Goal: Task Accomplishment & Management: Manage account settings

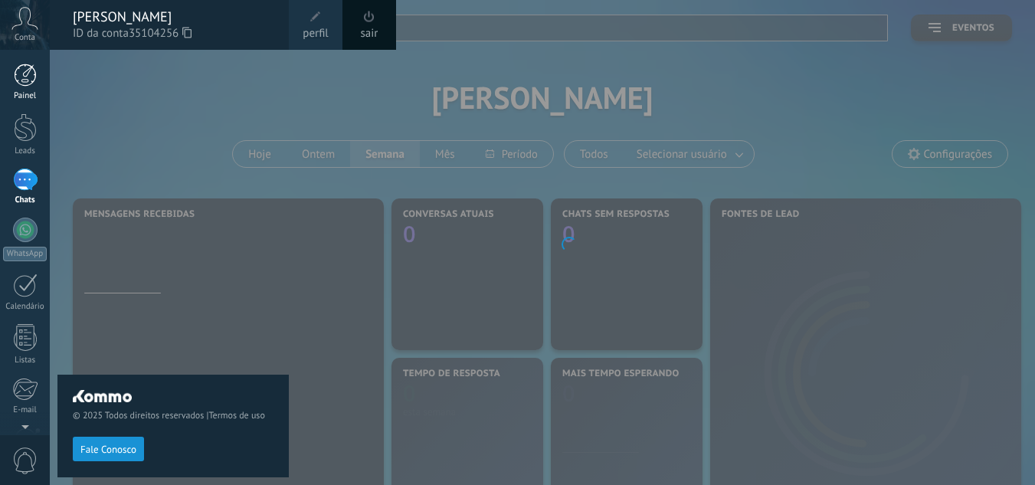
click at [27, 69] on div at bounding box center [25, 75] width 23 height 23
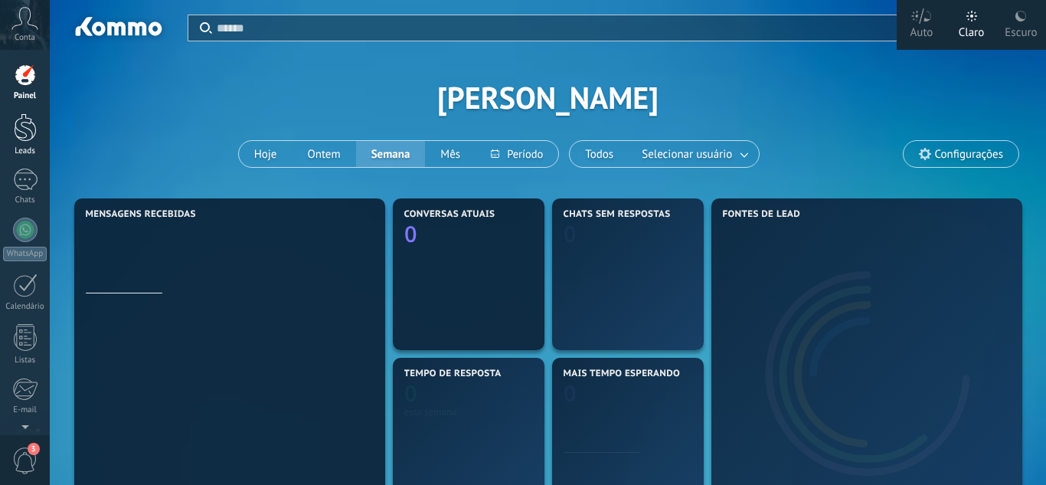
click at [23, 130] on div at bounding box center [25, 127] width 23 height 28
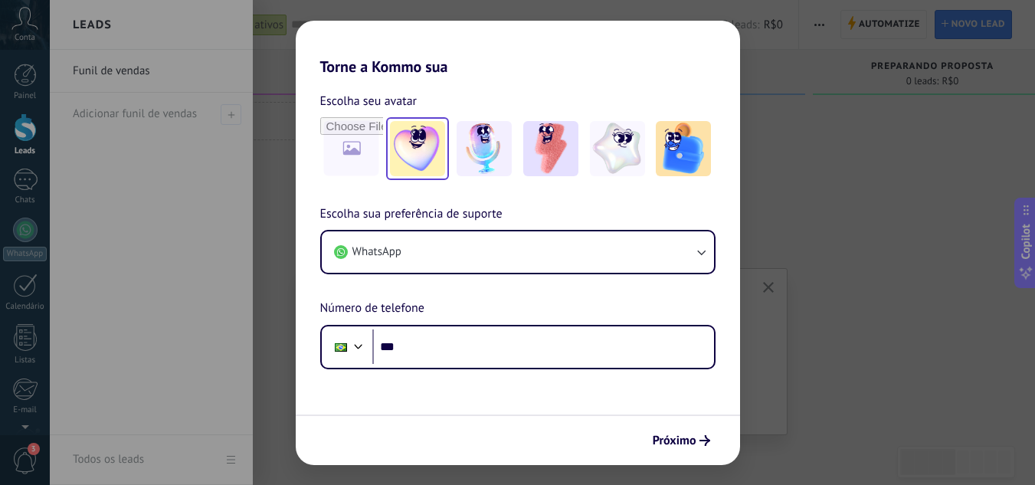
click at [444, 175] on div at bounding box center [417, 148] width 55 height 55
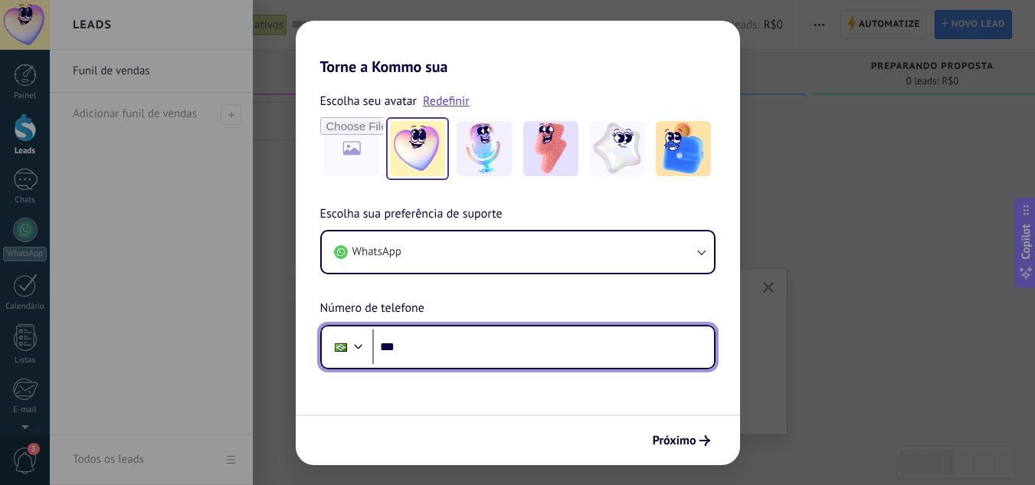
click at [473, 358] on input "***" at bounding box center [543, 346] width 342 height 35
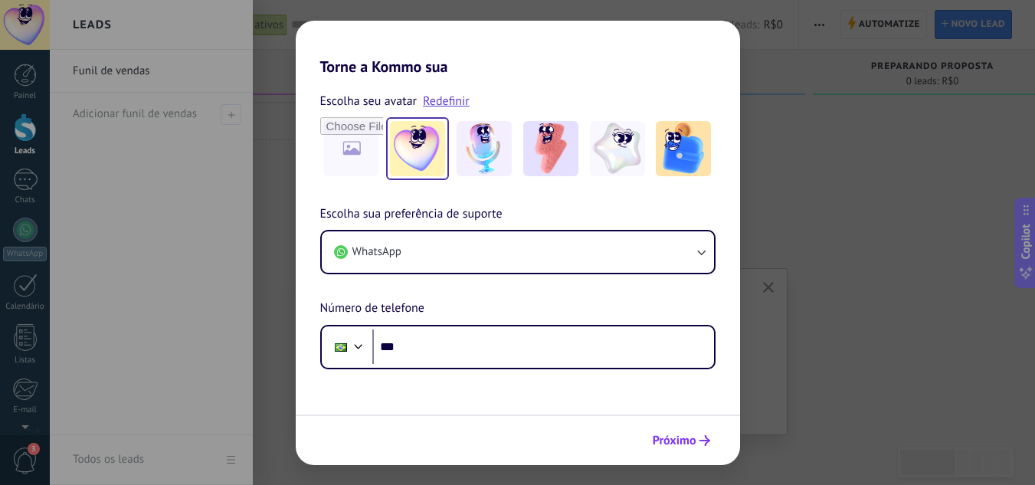
click at [660, 439] on span "Próximo" at bounding box center [675, 440] width 44 height 11
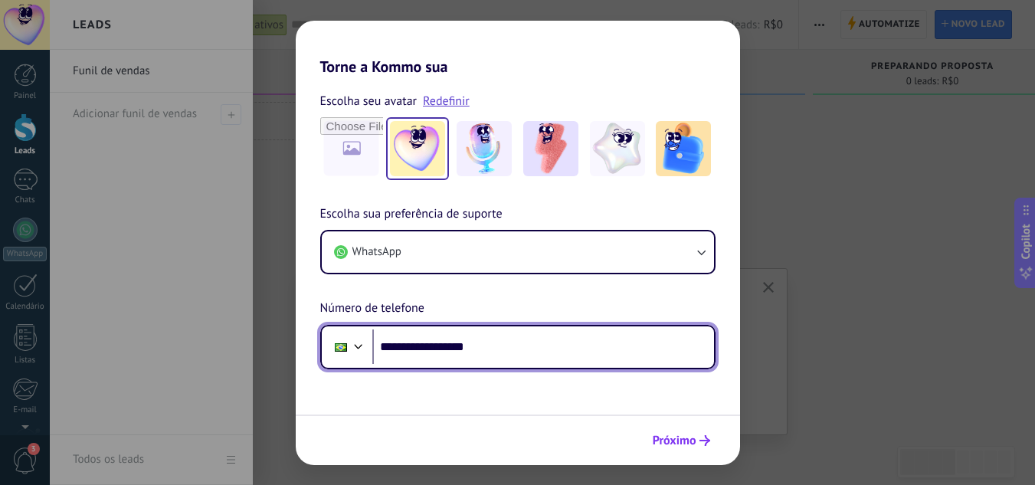
type input "**********"
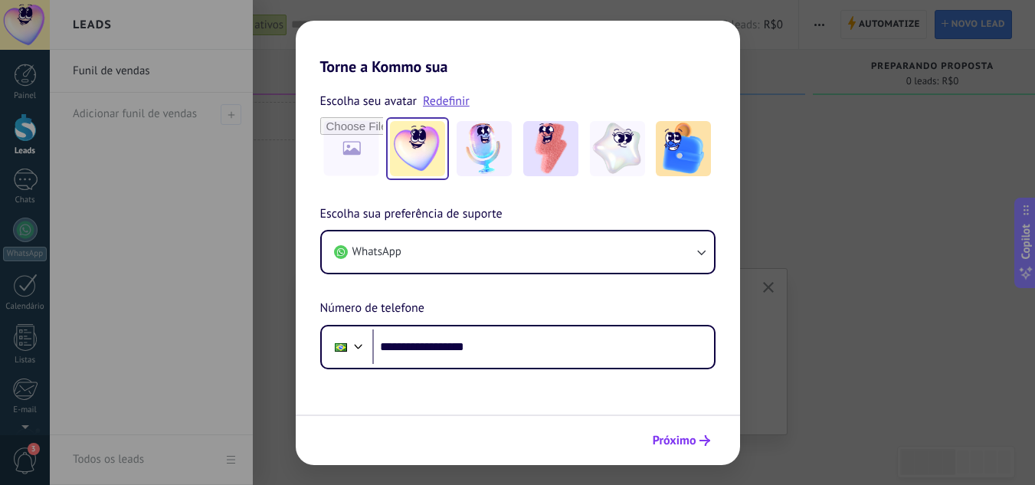
click at [674, 444] on span "Próximo" at bounding box center [675, 440] width 44 height 11
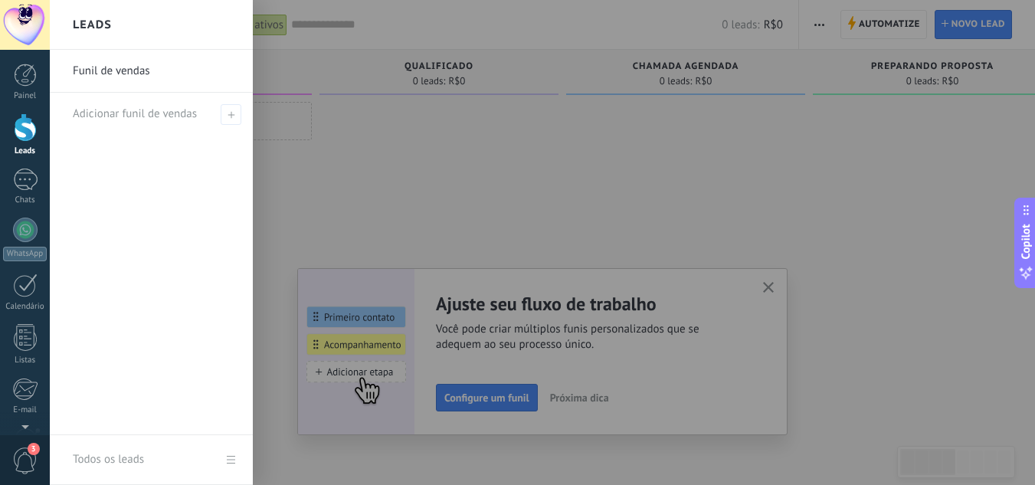
click at [800, 249] on div at bounding box center [567, 242] width 1035 height 485
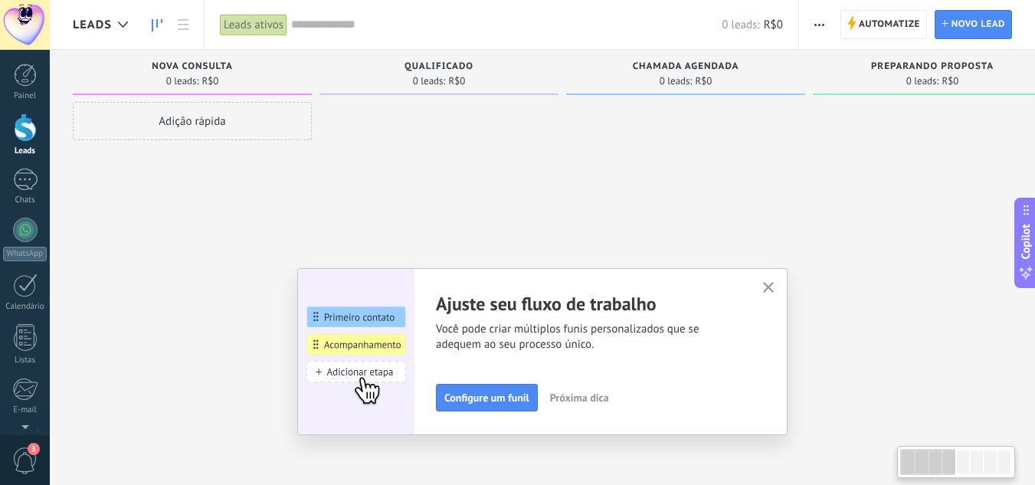
click at [774, 285] on icon "button" at bounding box center [768, 287] width 11 height 11
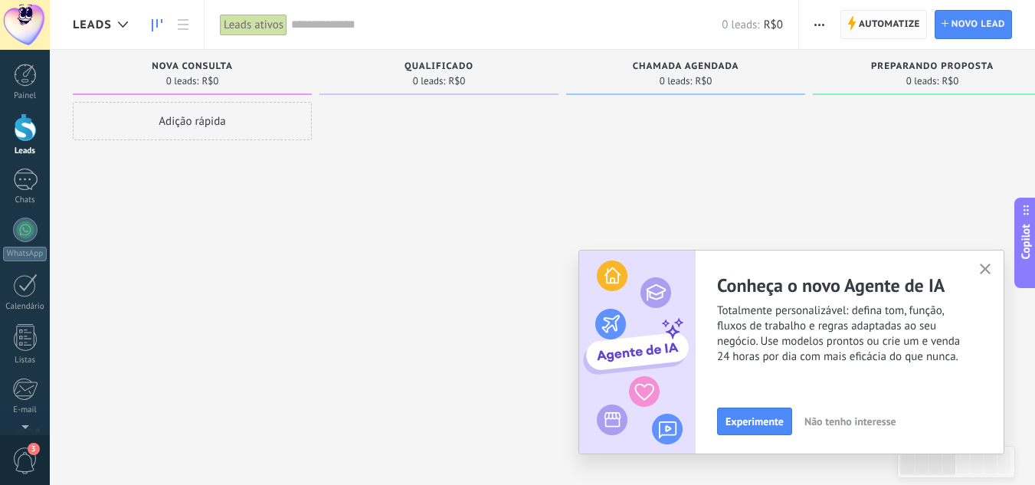
click at [860, 30] on span "Automatize" at bounding box center [889, 25] width 61 height 28
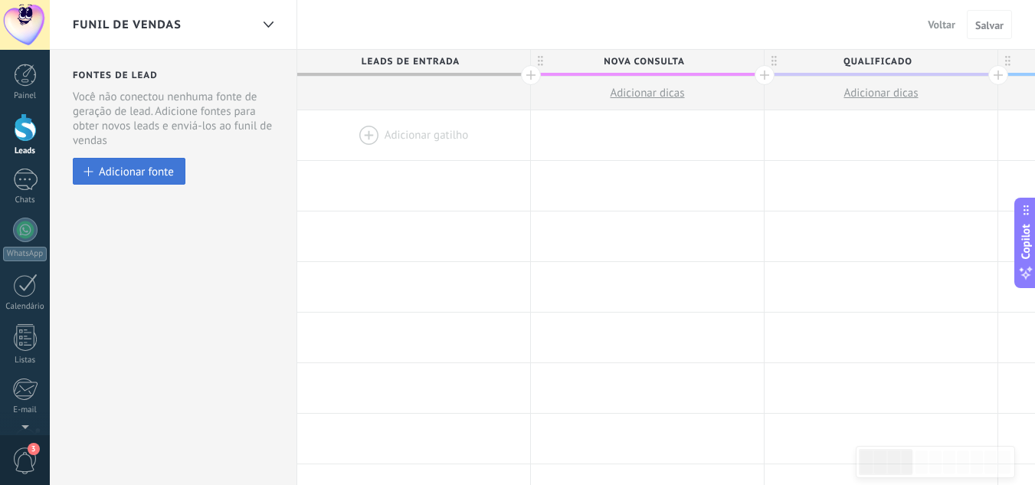
click at [161, 163] on button "Adicionar fonte" at bounding box center [129, 171] width 113 height 27
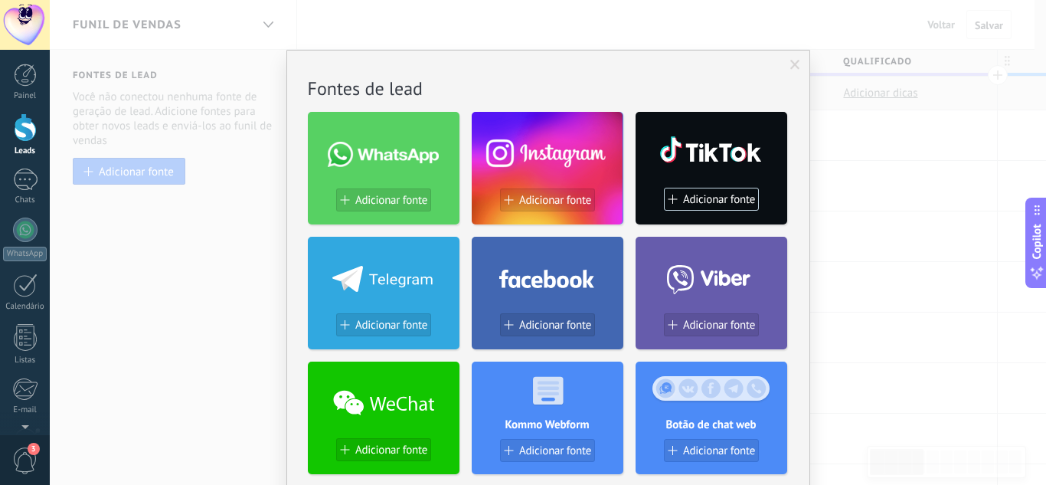
scroll to position [424, 0]
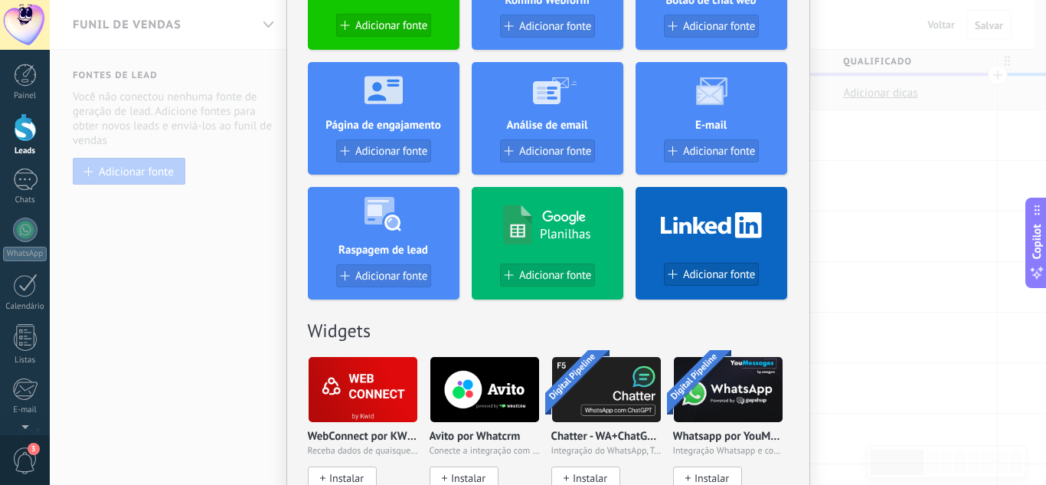
click at [568, 262] on div "Planilhas Adicionar fonte" at bounding box center [548, 243] width 152 height 113
click at [538, 282] on span "Adicionar fonte" at bounding box center [555, 275] width 72 height 13
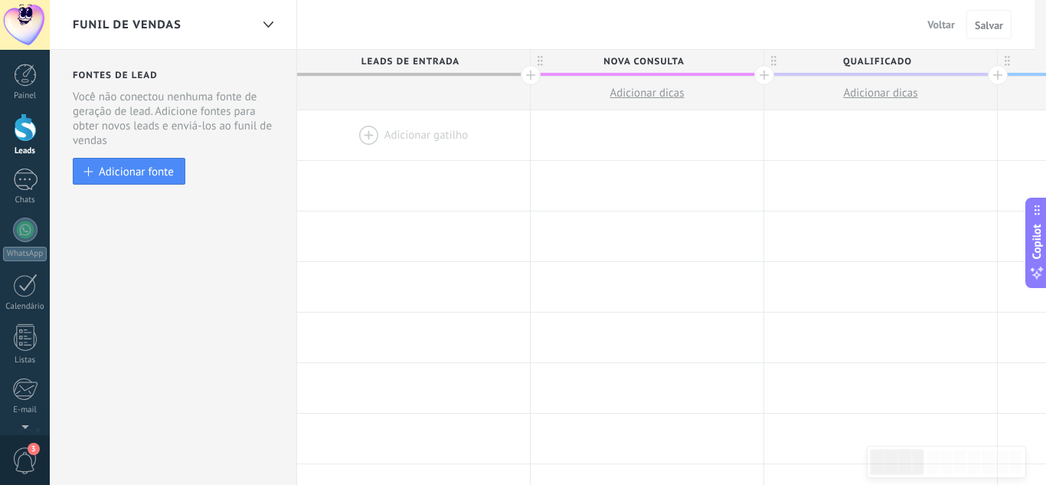
scroll to position [0, 0]
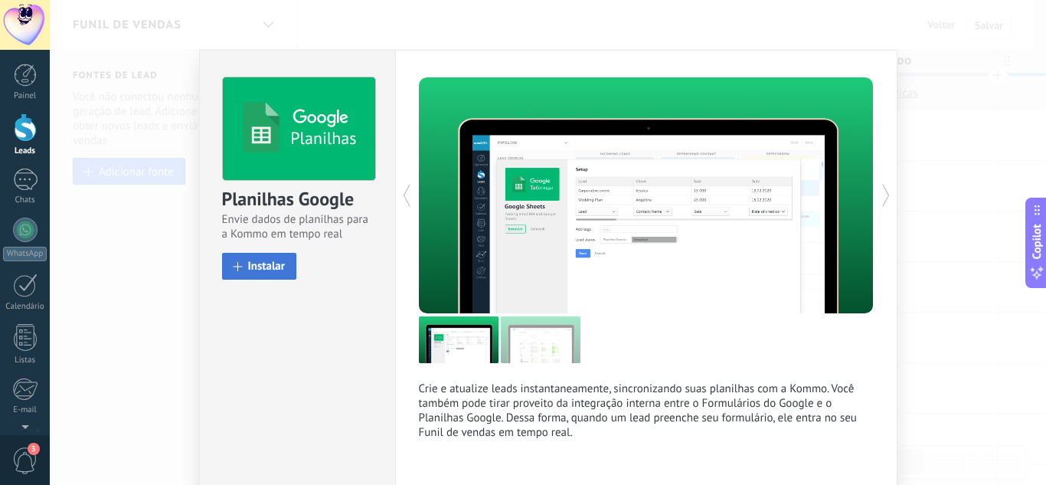
click at [254, 272] on span "Instalar" at bounding box center [267, 265] width 38 height 11
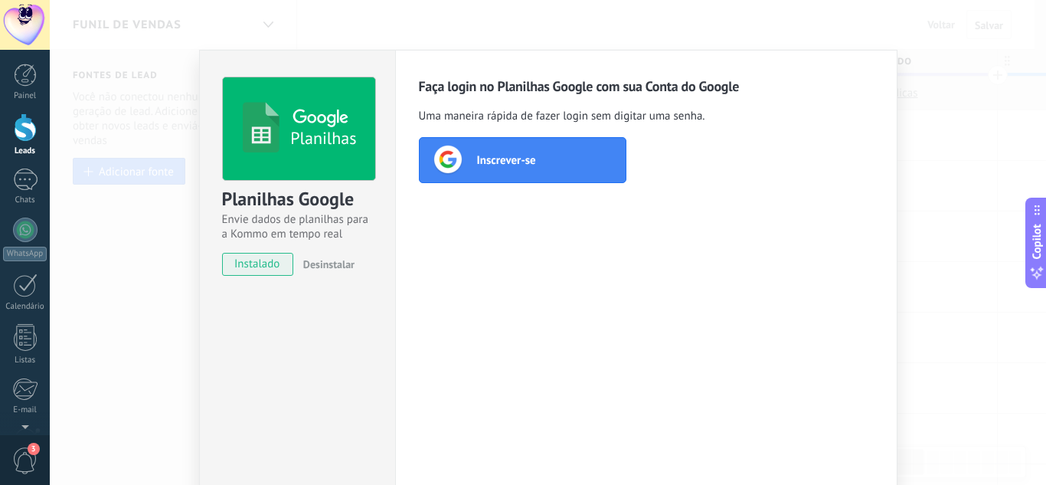
click at [532, 173] on div "Inscrever-se" at bounding box center [523, 160] width 208 height 46
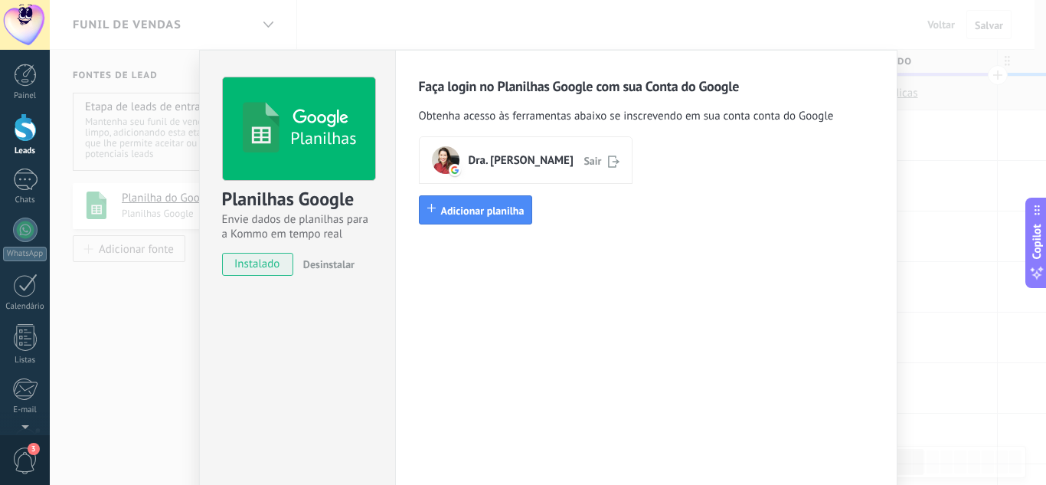
click at [923, 135] on div "Planilhas Planilhas Google Envie dados de planilhas para a Kommo em tempo real …" at bounding box center [548, 242] width 997 height 485
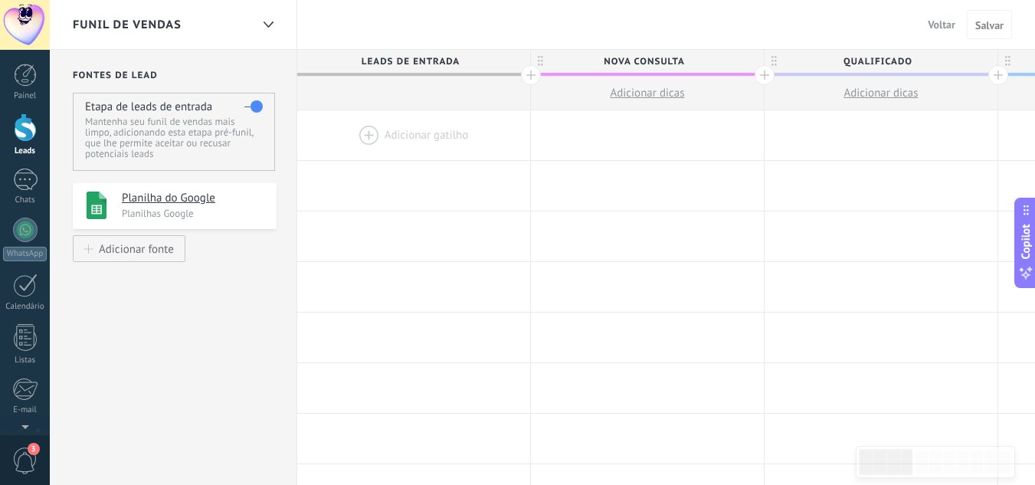
click at [34, 113] on div at bounding box center [25, 127] width 23 height 28
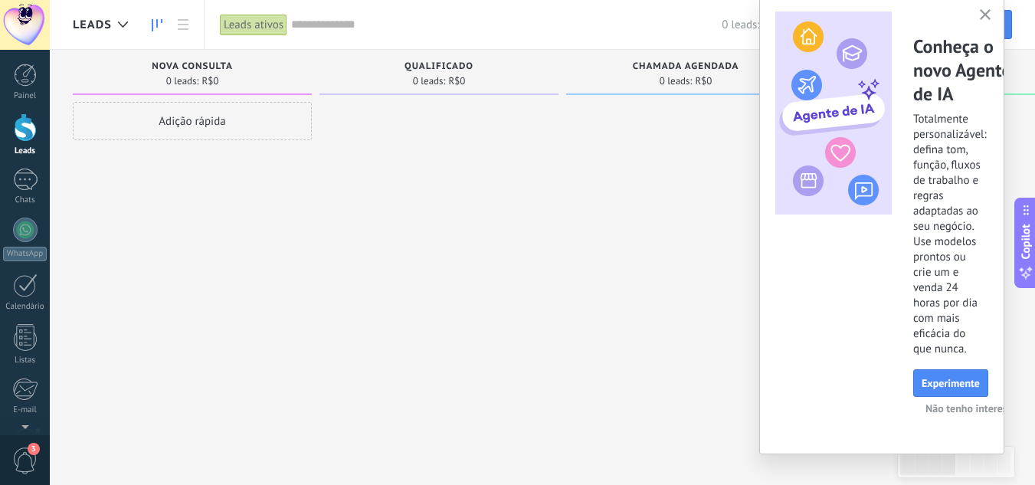
click at [585, 254] on div at bounding box center [685, 244] width 239 height 285
click at [987, 11] on icon "button" at bounding box center [985, 14] width 11 height 11
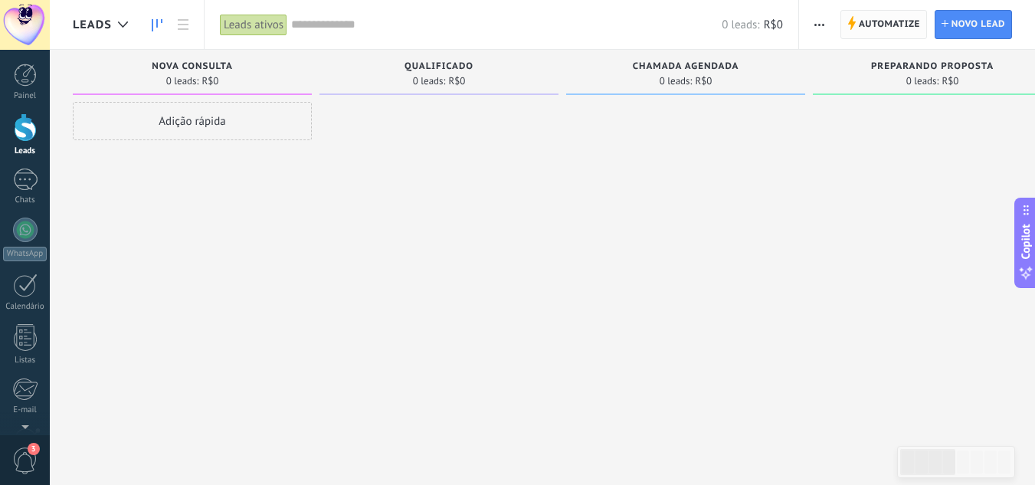
click at [876, 31] on span "Automatize" at bounding box center [889, 25] width 61 height 28
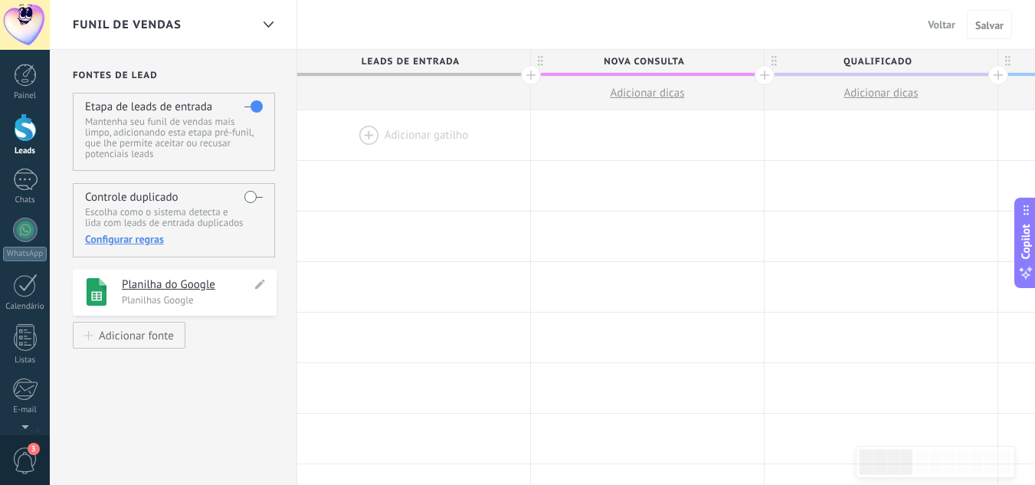
click at [169, 279] on h4 "Planilha do Google" at bounding box center [186, 284] width 129 height 15
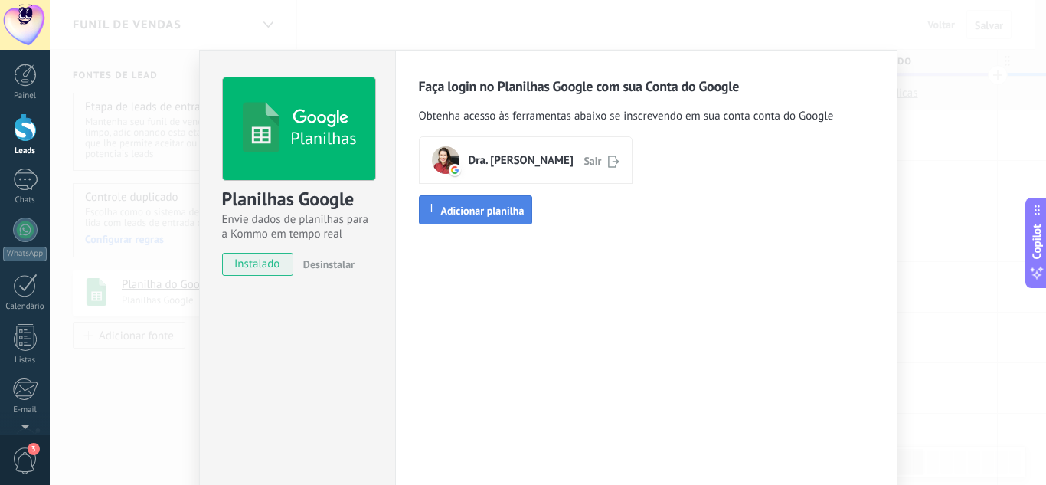
click at [493, 220] on button "Adicionar planilha" at bounding box center [476, 209] width 114 height 29
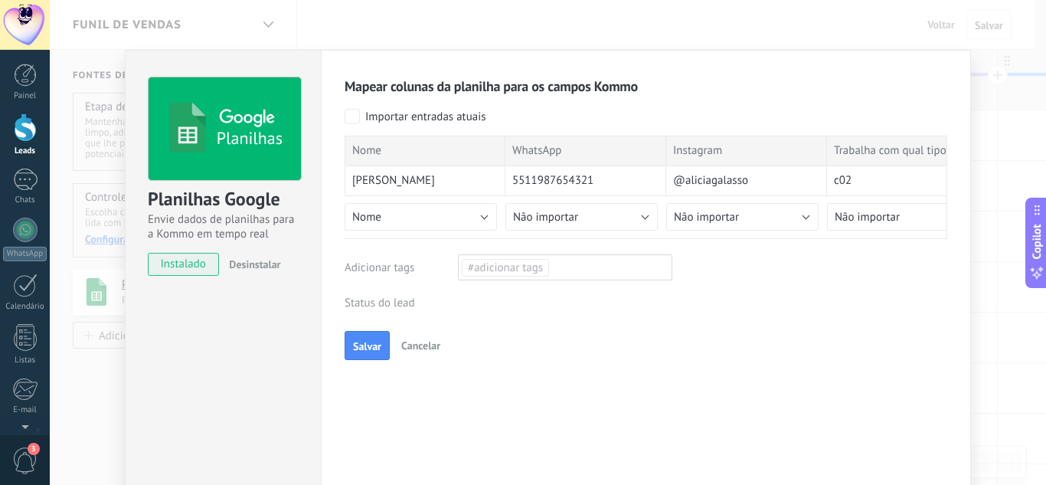
click at [516, 270] on span "#adicionar tags" at bounding box center [505, 267] width 75 height 15
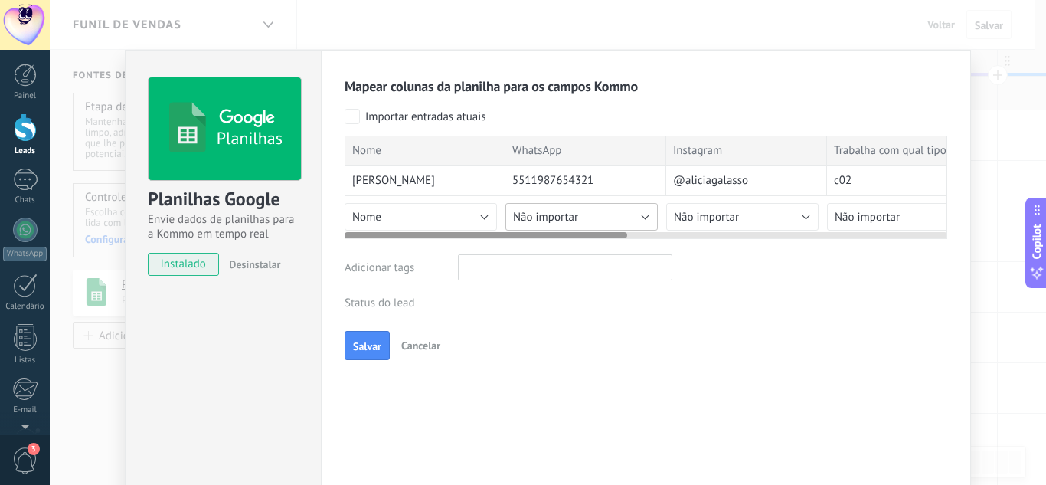
click at [576, 218] on button "Não importar" at bounding box center [582, 217] width 152 height 28
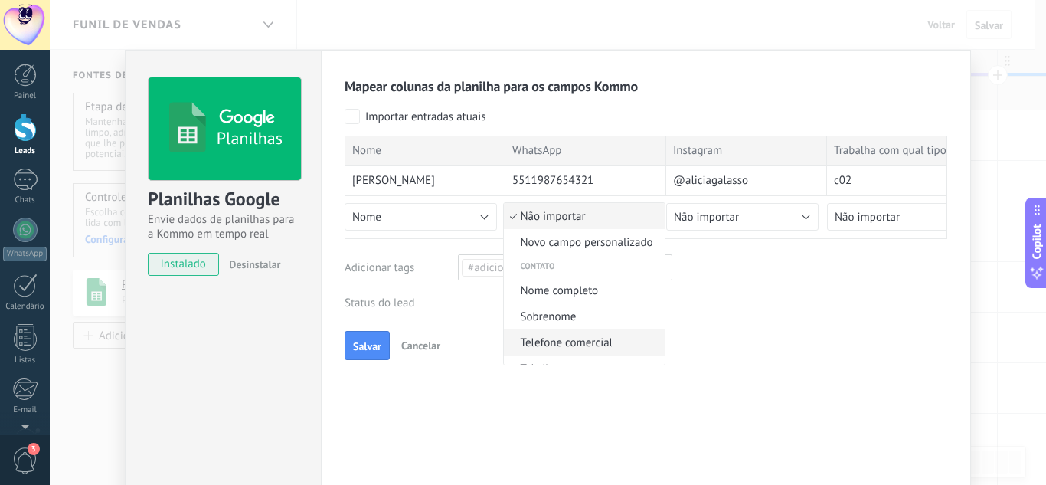
click at [631, 342] on span "Telefone comercial" at bounding box center [582, 343] width 156 height 15
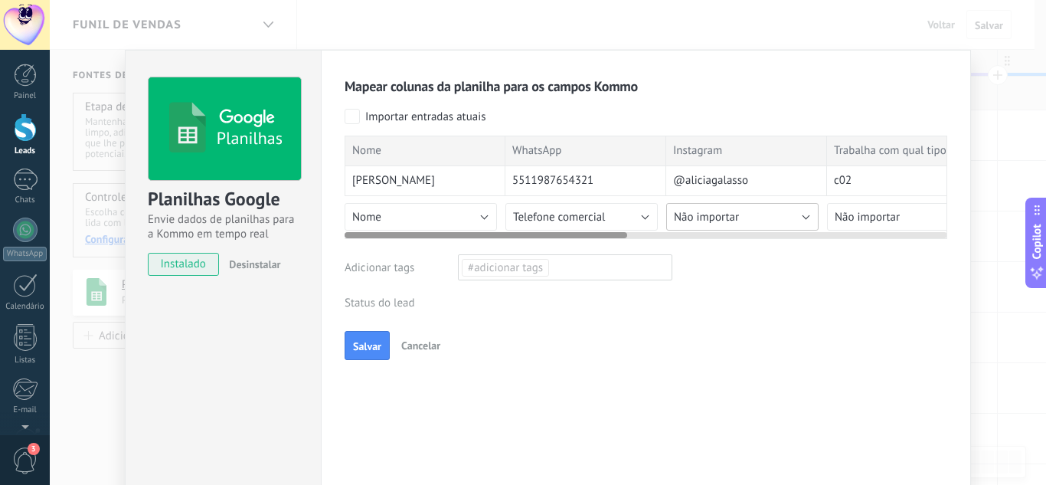
click at [721, 211] on span "Não importar" at bounding box center [706, 217] width 65 height 15
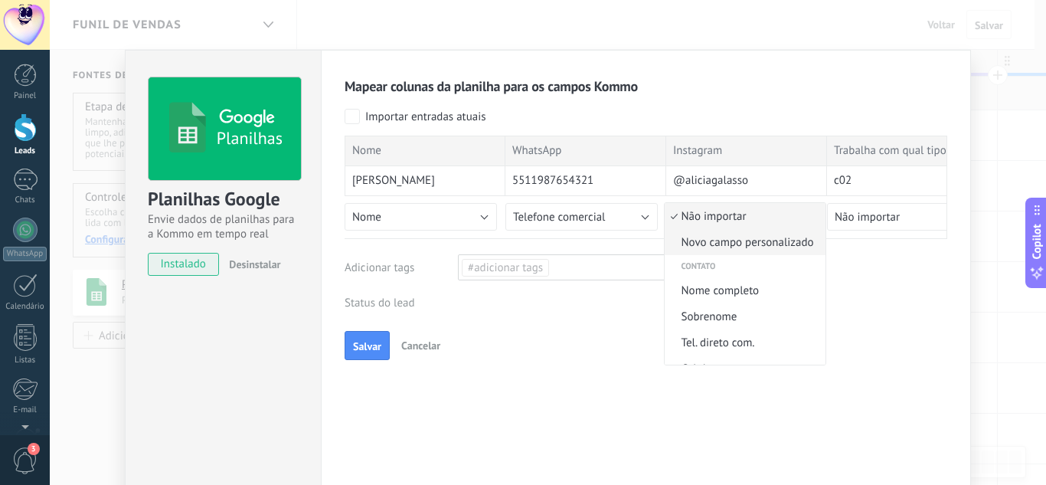
click at [773, 241] on span "Novo campo personalizado" at bounding box center [743, 242] width 156 height 15
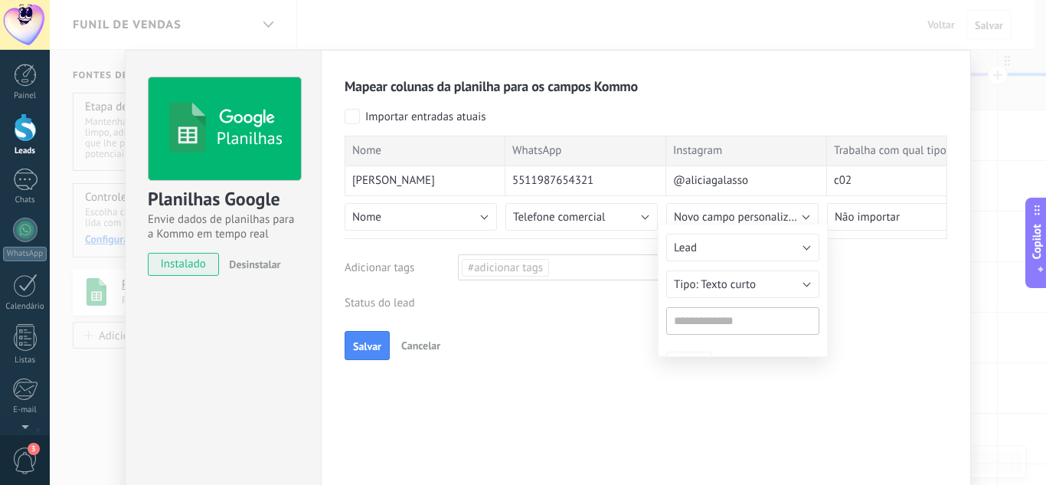
type input "*********"
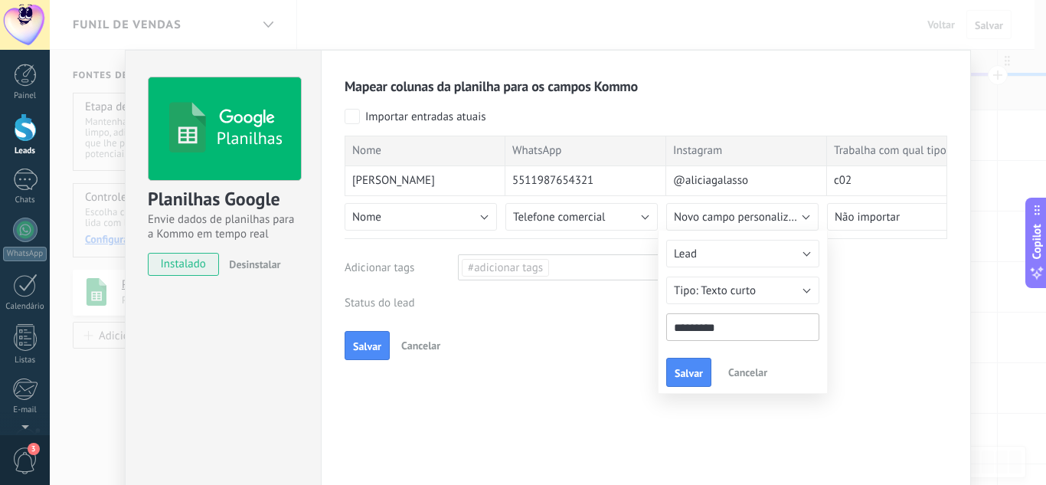
click at [696, 387] on div "Contato Lead Empresa Lead Texto curto Numérico Interruptor Selecionar Seleção m…" at bounding box center [743, 312] width 170 height 163
click at [697, 368] on span "Salvar" at bounding box center [689, 373] width 28 height 11
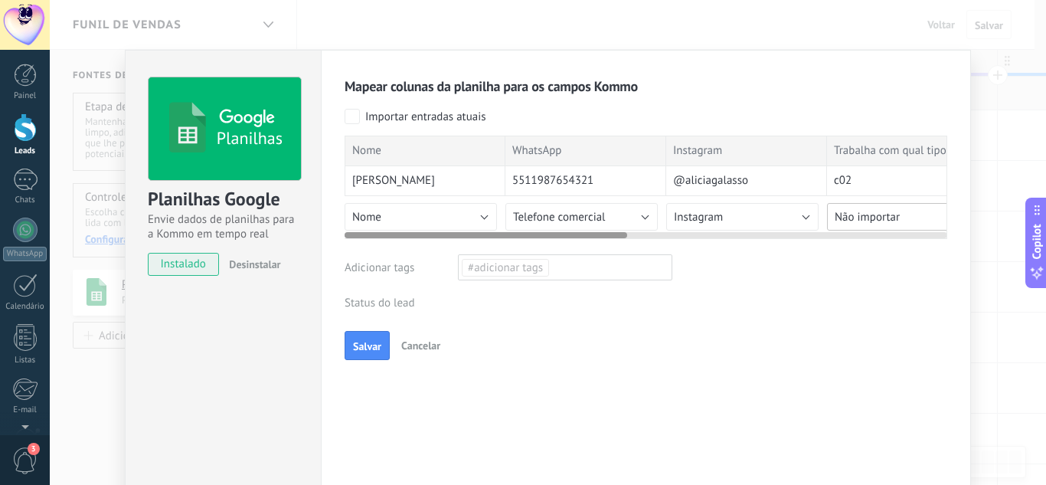
click at [873, 221] on span "Não importar" at bounding box center [867, 217] width 65 height 15
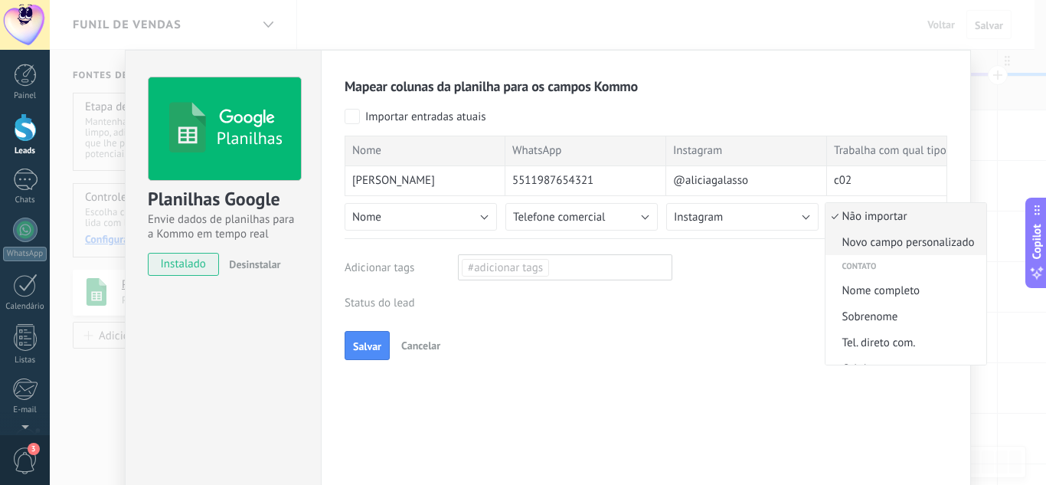
click at [868, 252] on li "Novo campo personalizado" at bounding box center [906, 242] width 161 height 26
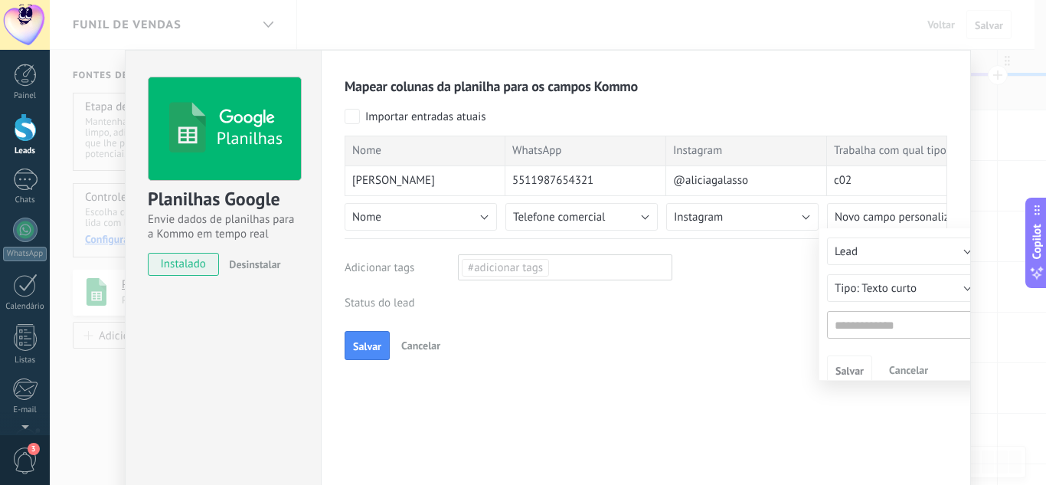
type input "**********"
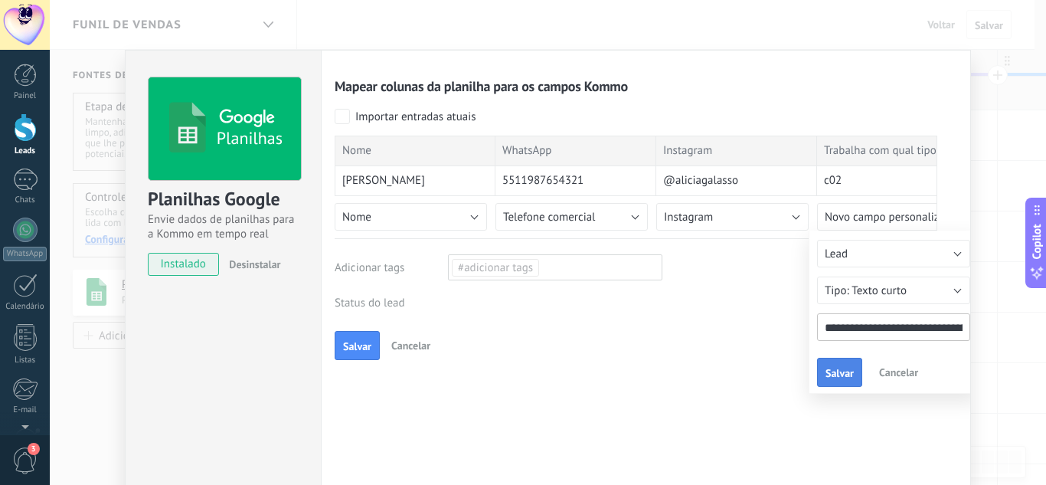
click at [835, 365] on button "Salvar" at bounding box center [839, 372] width 45 height 29
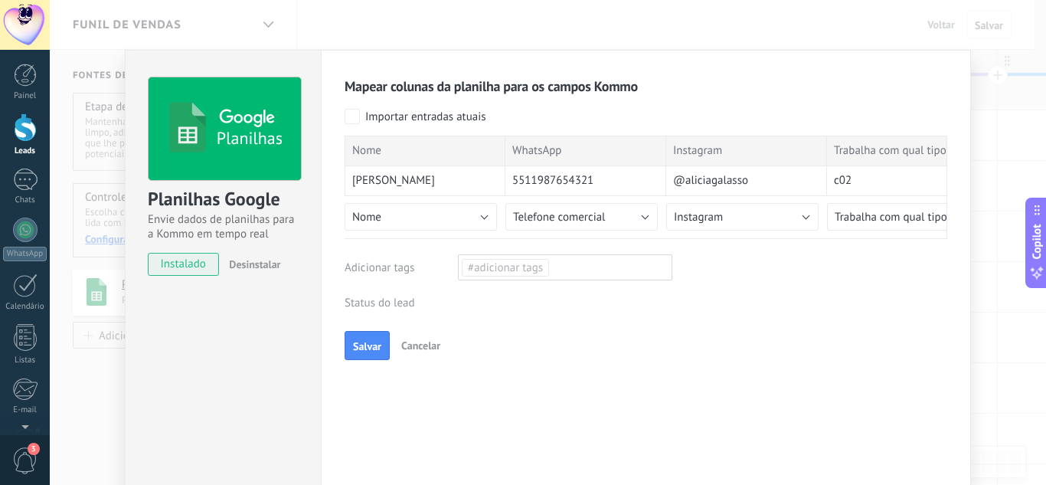
scroll to position [0, 0]
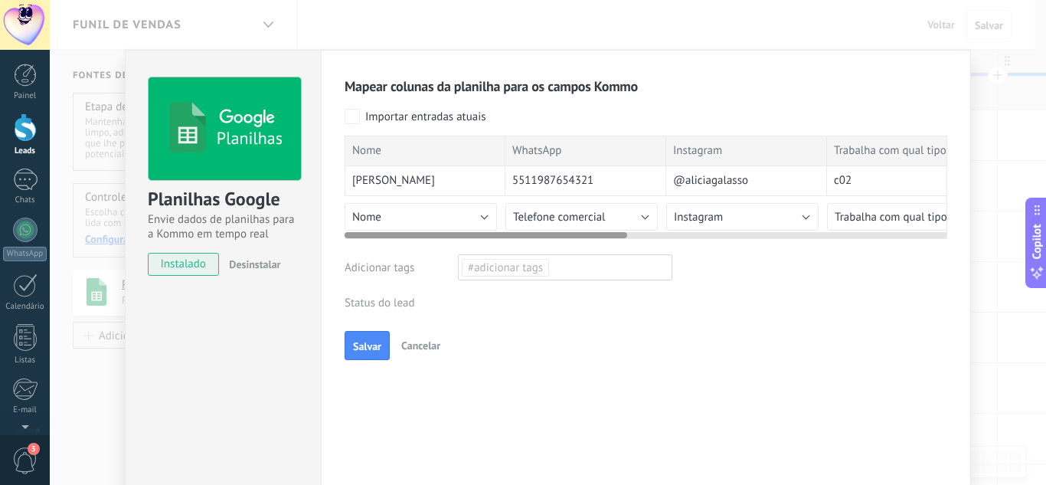
click at [797, 232] on div at bounding box center [646, 232] width 603 height 12
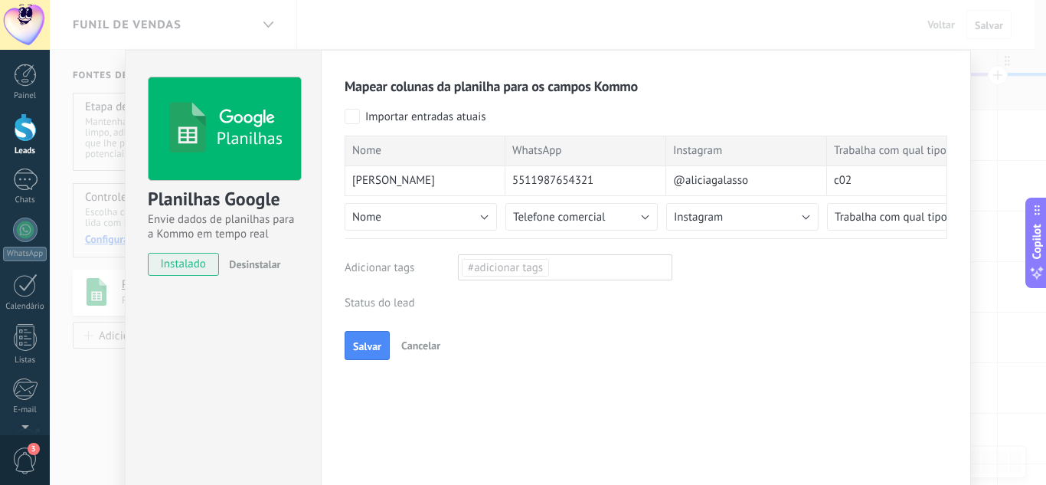
click at [613, 238] on div "Mapear colunas da planilha para os campos Kommo Importar entradas atuais Nome W…" at bounding box center [646, 218] width 603 height 283
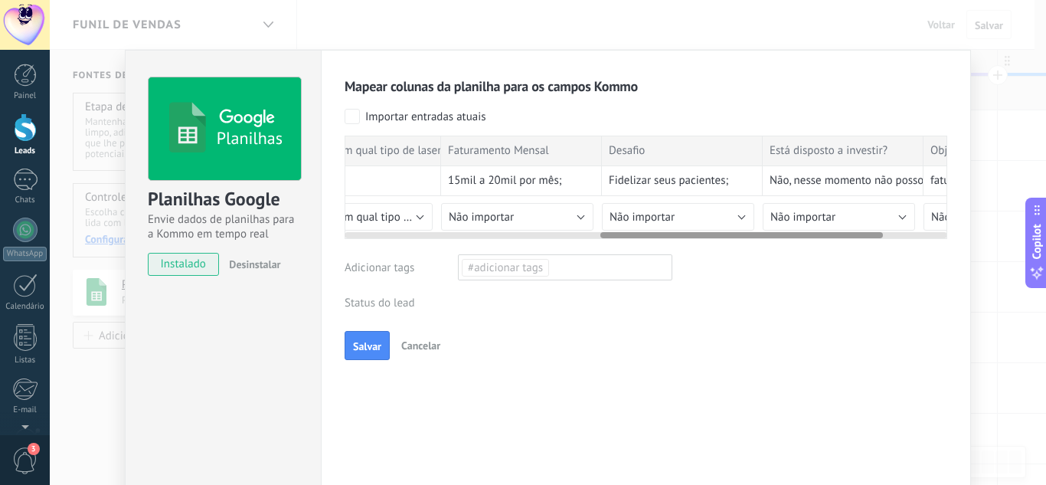
drag, startPoint x: 609, startPoint y: 235, endPoint x: 868, endPoint y: 247, distance: 259.2
click at [868, 247] on div "Mapear colunas da planilha para os campos Kommo Importar entradas atuais Nome W…" at bounding box center [646, 218] width 603 height 283
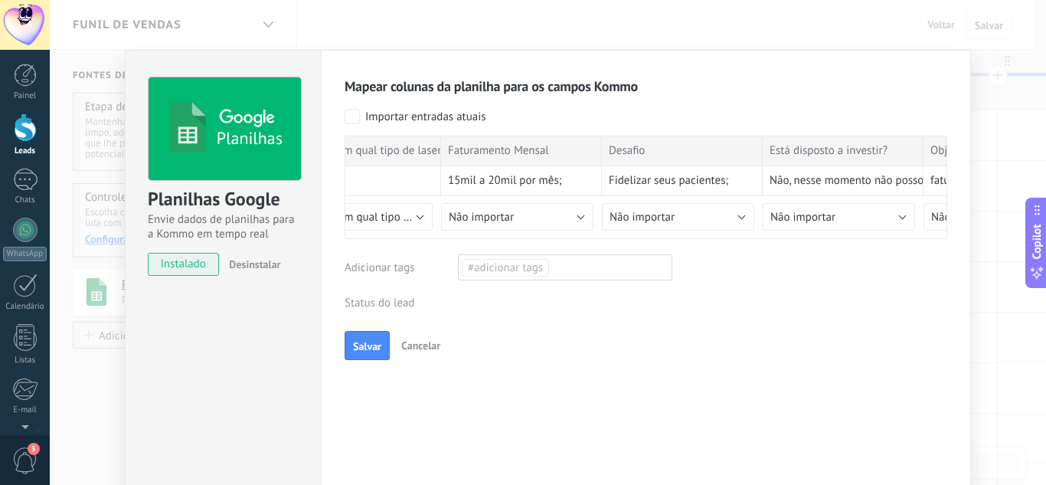
scroll to position [0, 552]
click at [868, 247] on div "Mapear colunas da planilha para os campos Kommo Importar entradas atuais Nome W…" at bounding box center [646, 218] width 603 height 283
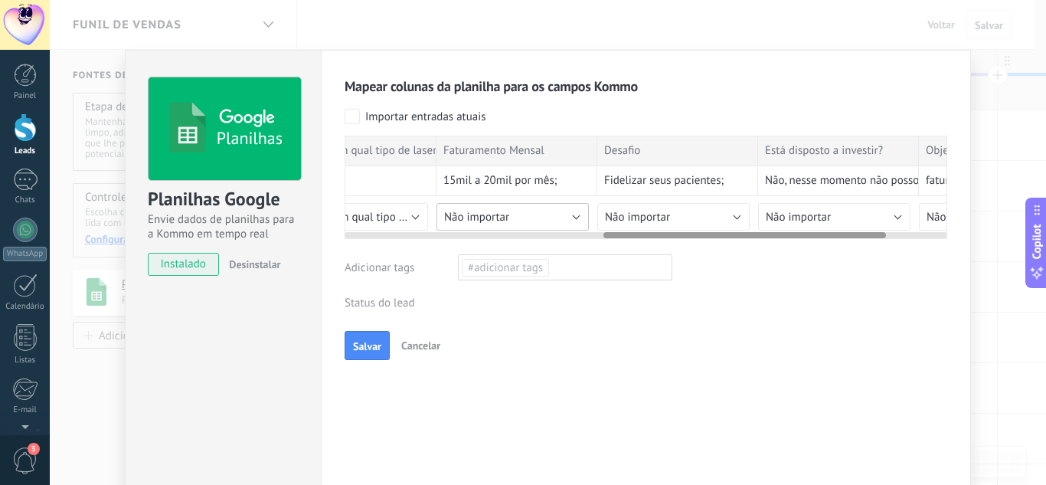
click at [489, 215] on span "Não importar" at bounding box center [476, 217] width 65 height 15
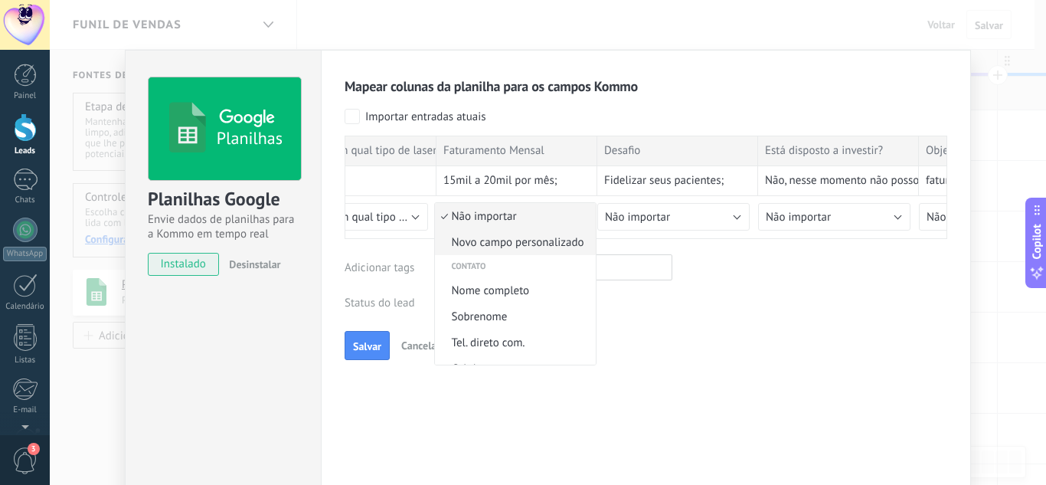
click at [517, 238] on span "Novo campo personalizado" at bounding box center [513, 242] width 156 height 15
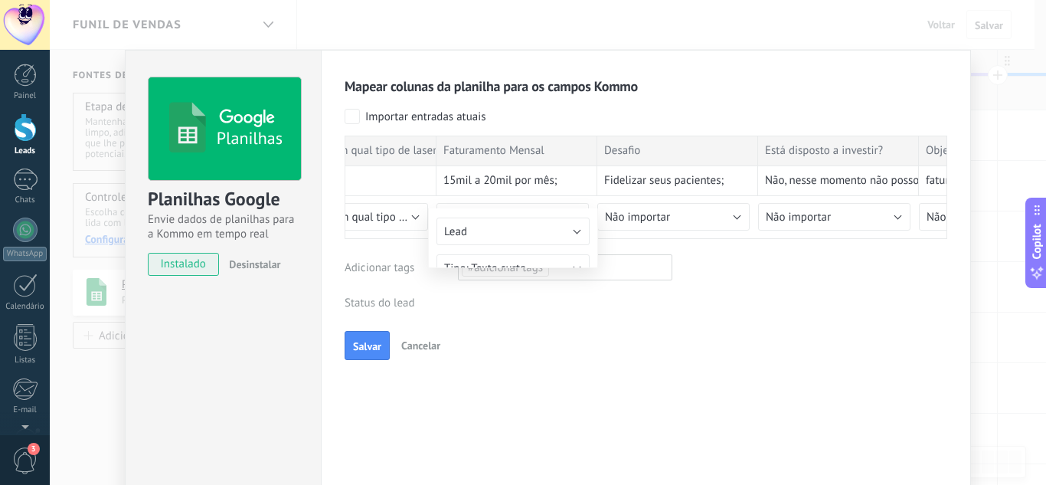
type input "**********"
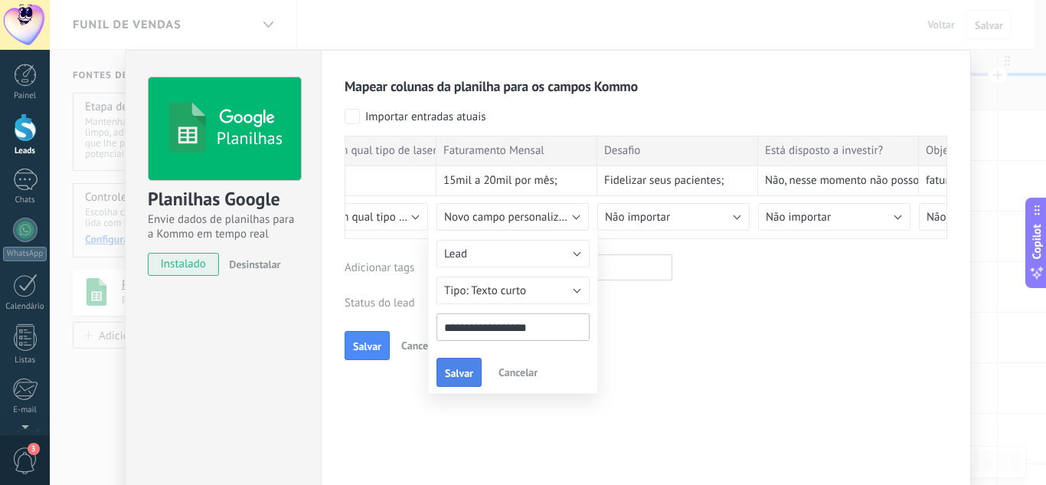
click at [469, 358] on div "[PERSON_NAME]" at bounding box center [513, 372] width 153 height 28
click at [460, 363] on button "Salvar" at bounding box center [459, 372] width 45 height 29
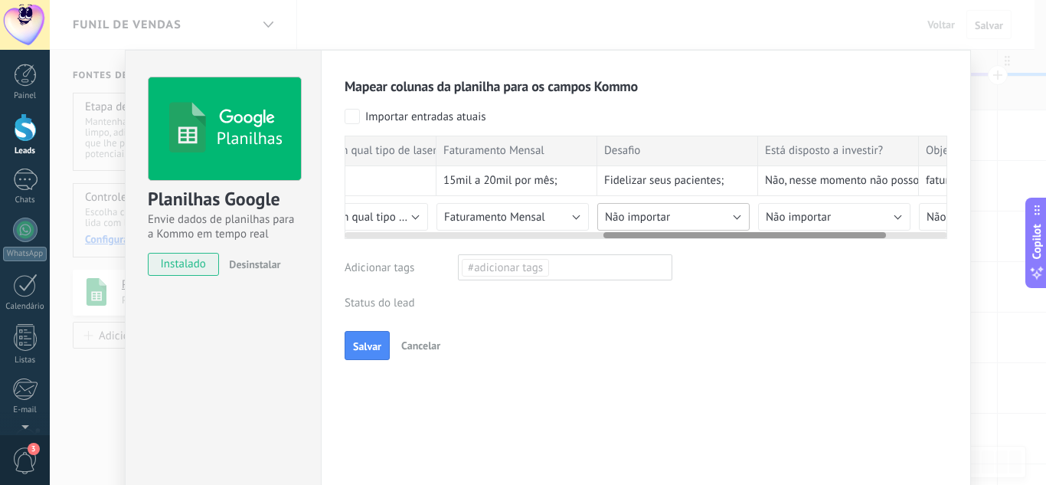
click at [697, 211] on button "Não importar" at bounding box center [673, 217] width 152 height 28
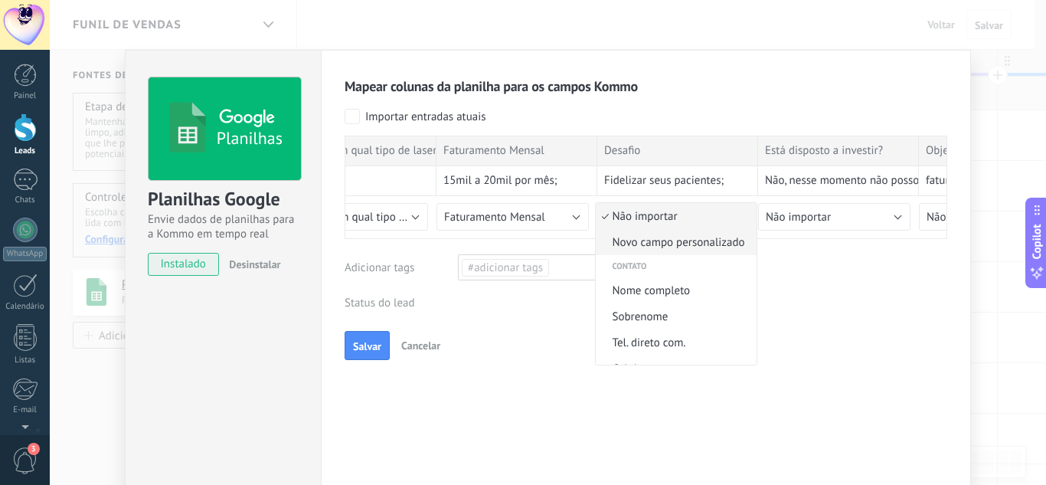
click at [653, 245] on span "Novo campo personalizado" at bounding box center [674, 242] width 156 height 15
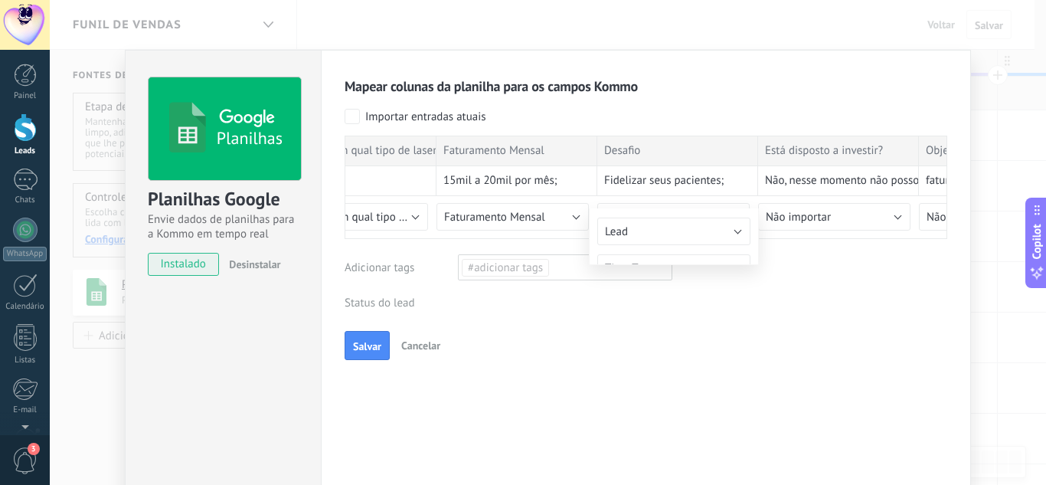
type input "*******"
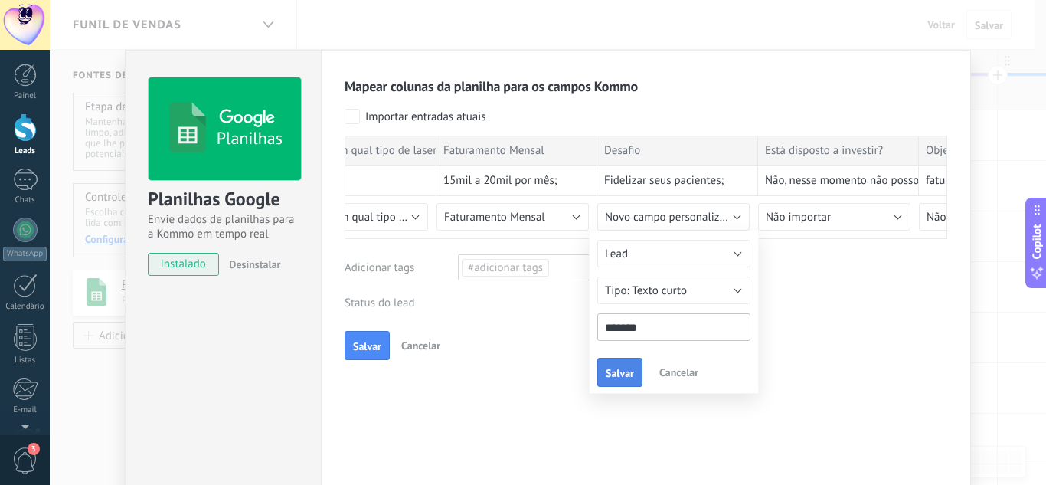
click at [627, 358] on div "[PERSON_NAME]" at bounding box center [673, 372] width 153 height 28
click at [614, 361] on button "Salvar" at bounding box center [619, 372] width 45 height 29
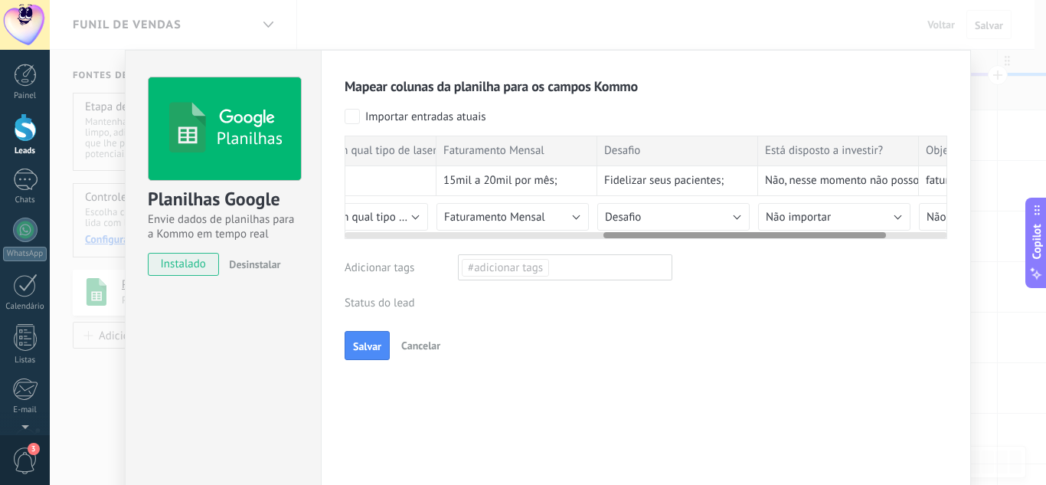
click at [801, 226] on div at bounding box center [646, 232] width 603 height 12
click at [788, 221] on span "Não importar" at bounding box center [798, 217] width 65 height 15
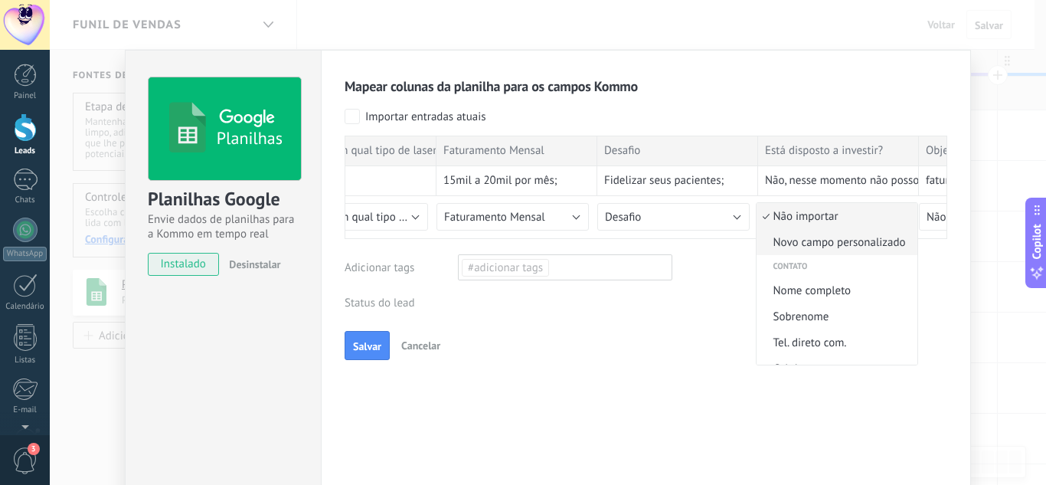
click at [819, 247] on span "Novo campo personalizado" at bounding box center [835, 242] width 156 height 15
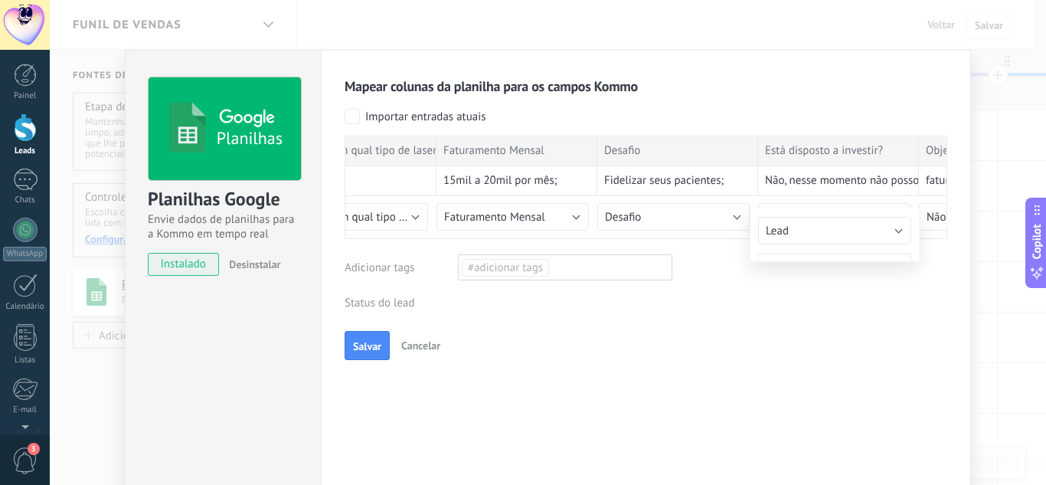
type input "**********"
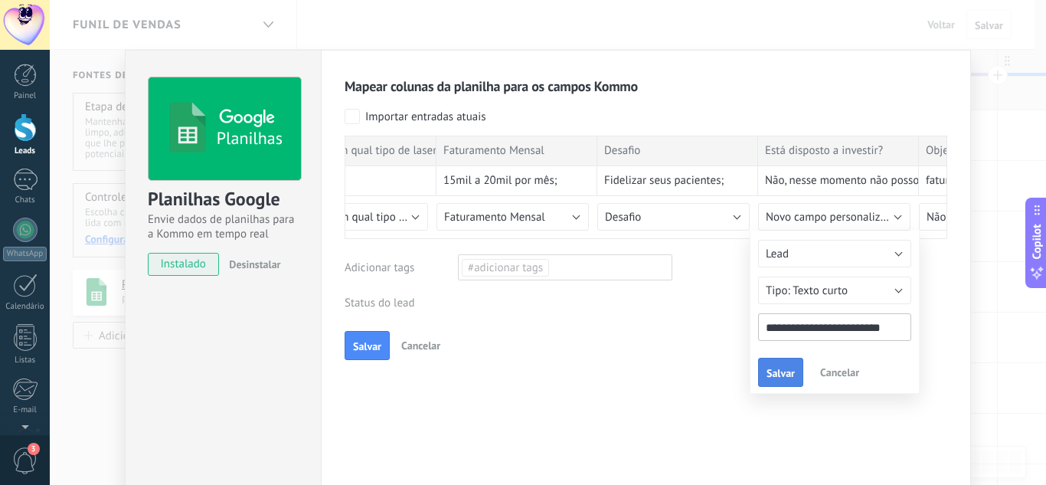
click at [782, 358] on button "Salvar" at bounding box center [780, 372] width 45 height 29
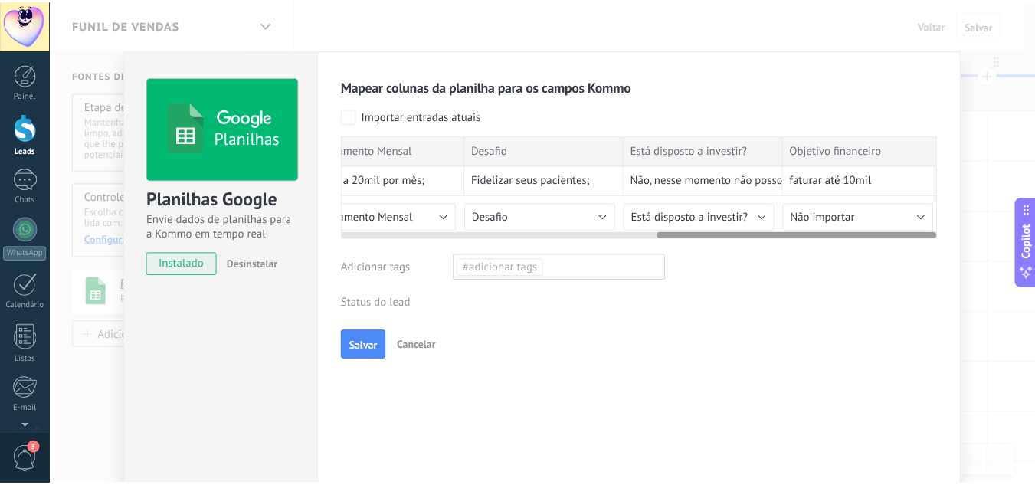
scroll to position [0, 684]
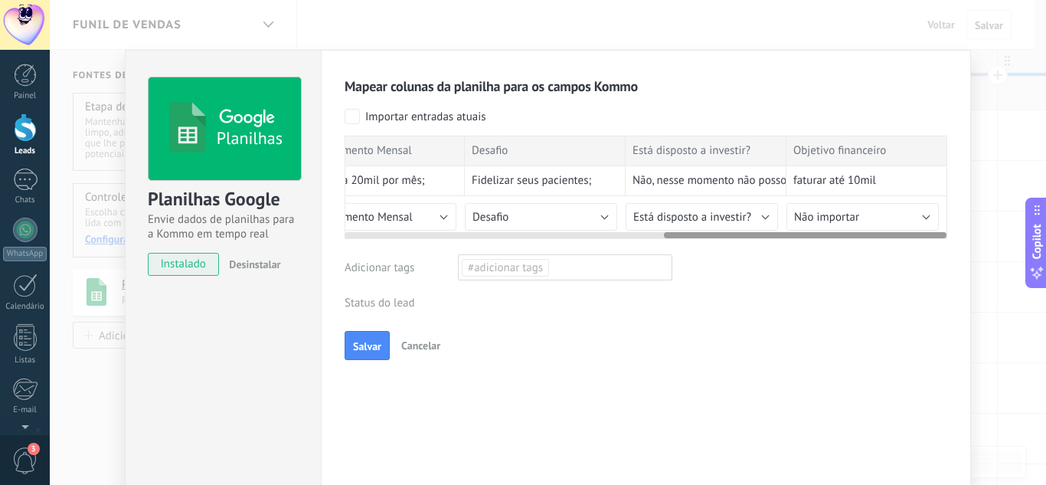
drag, startPoint x: 838, startPoint y: 234, endPoint x: 902, endPoint y: 235, distance: 64.3
click at [902, 235] on div at bounding box center [805, 235] width 283 height 6
click at [856, 226] on div at bounding box center [646, 232] width 603 height 12
click at [805, 216] on span "Não importar" at bounding box center [826, 217] width 65 height 15
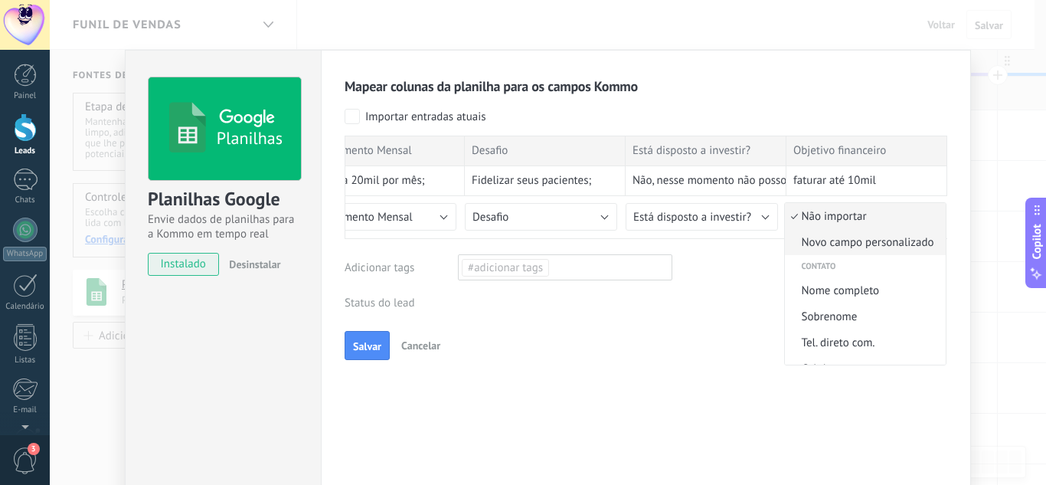
click at [818, 242] on span "Novo campo personalizado" at bounding box center [863, 242] width 156 height 15
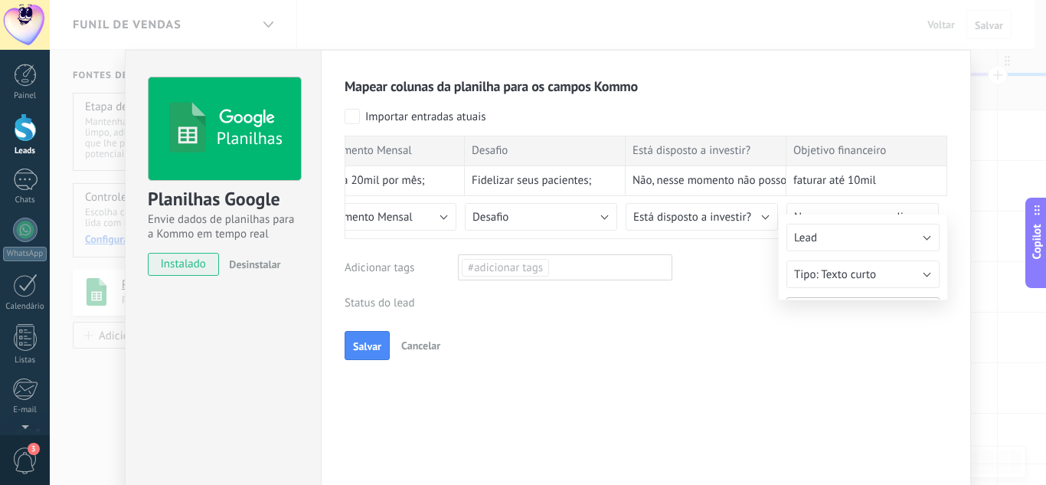
type input "**********"
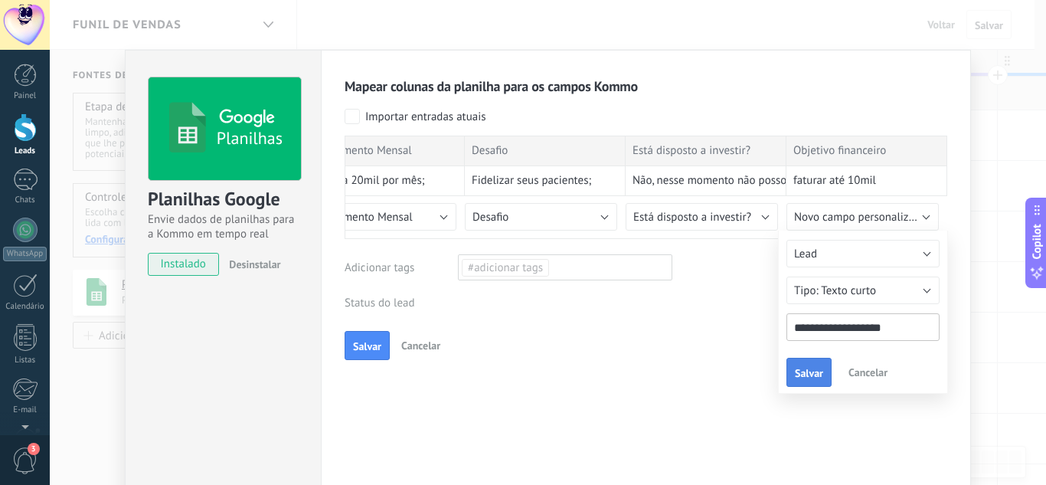
click at [798, 365] on button "Salvar" at bounding box center [809, 372] width 45 height 29
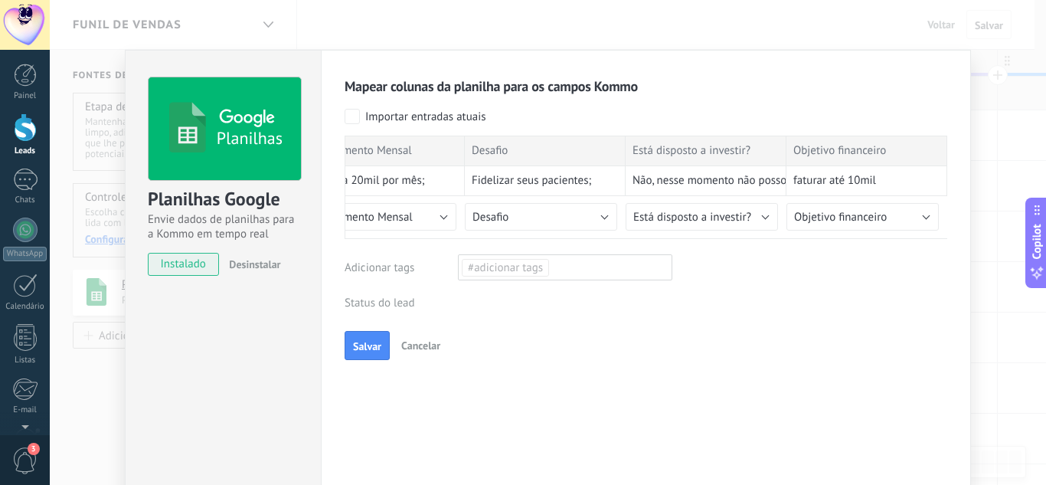
click at [563, 264] on div "#adicionar tags" at bounding box center [565, 267] width 214 height 26
type input "**********"
click at [558, 298] on span "funil aula" at bounding box center [544, 294] width 56 height 21
click at [0, 0] on div "Leads de entrada Nova consulta Qualificado Chamada agendada Preparando proposta…" at bounding box center [0, 0] width 0 height 0
click at [0, 0] on label "Leads de entrada" at bounding box center [0, 0] width 0 height 0
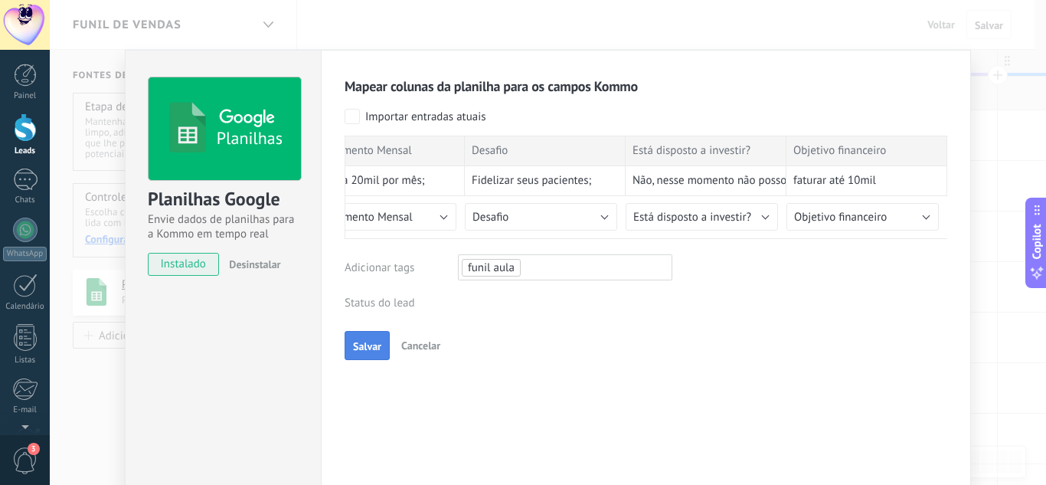
click at [382, 349] on button "Salvar" at bounding box center [367, 345] width 45 height 29
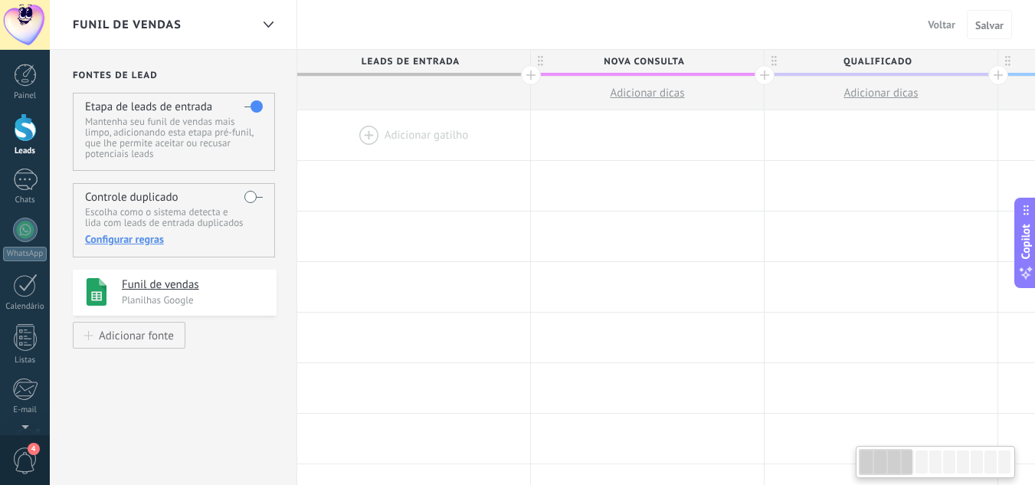
click at [35, 123] on div at bounding box center [25, 127] width 23 height 28
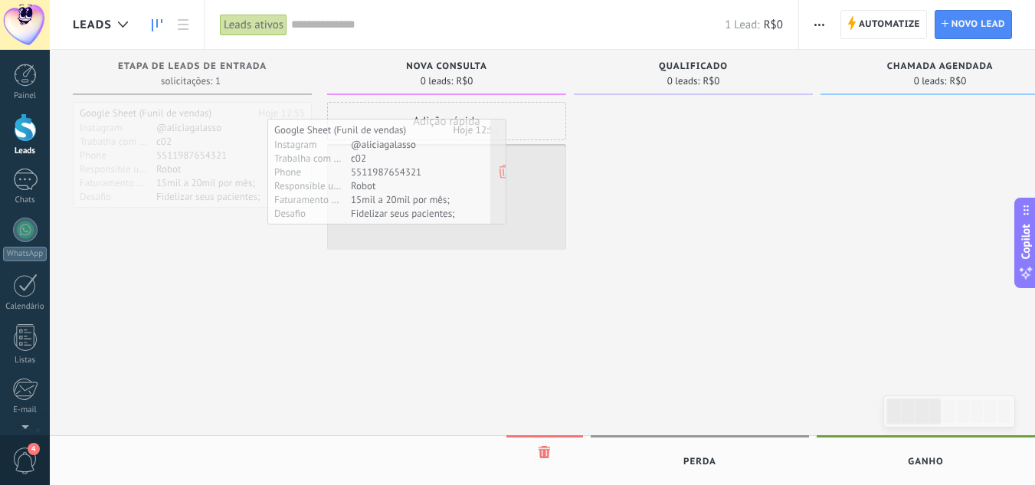
drag, startPoint x: 264, startPoint y: 185, endPoint x: 463, endPoint y: 199, distance: 200.4
